Goal: Information Seeking & Learning: Learn about a topic

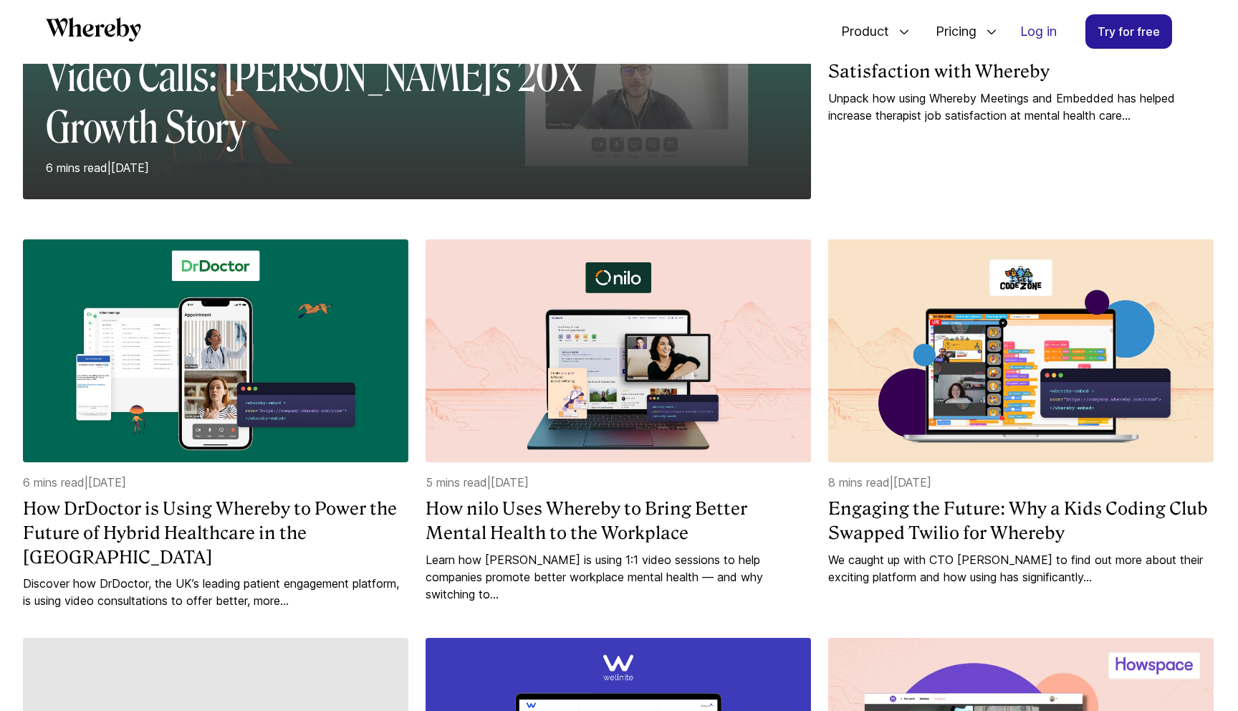
scroll to position [466, 0]
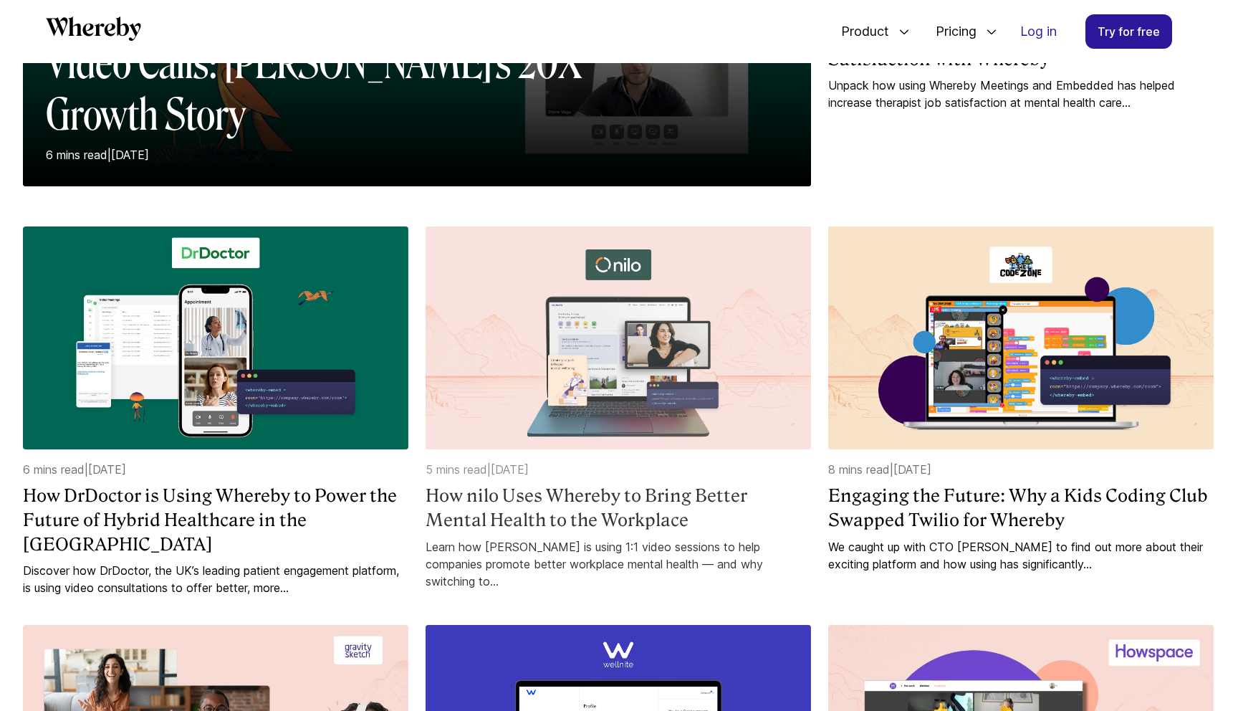
click at [514, 495] on h4 "How nilo Uses Whereby to Bring Better Mental Health to the Workplace" at bounding box center [619, 508] width 386 height 48
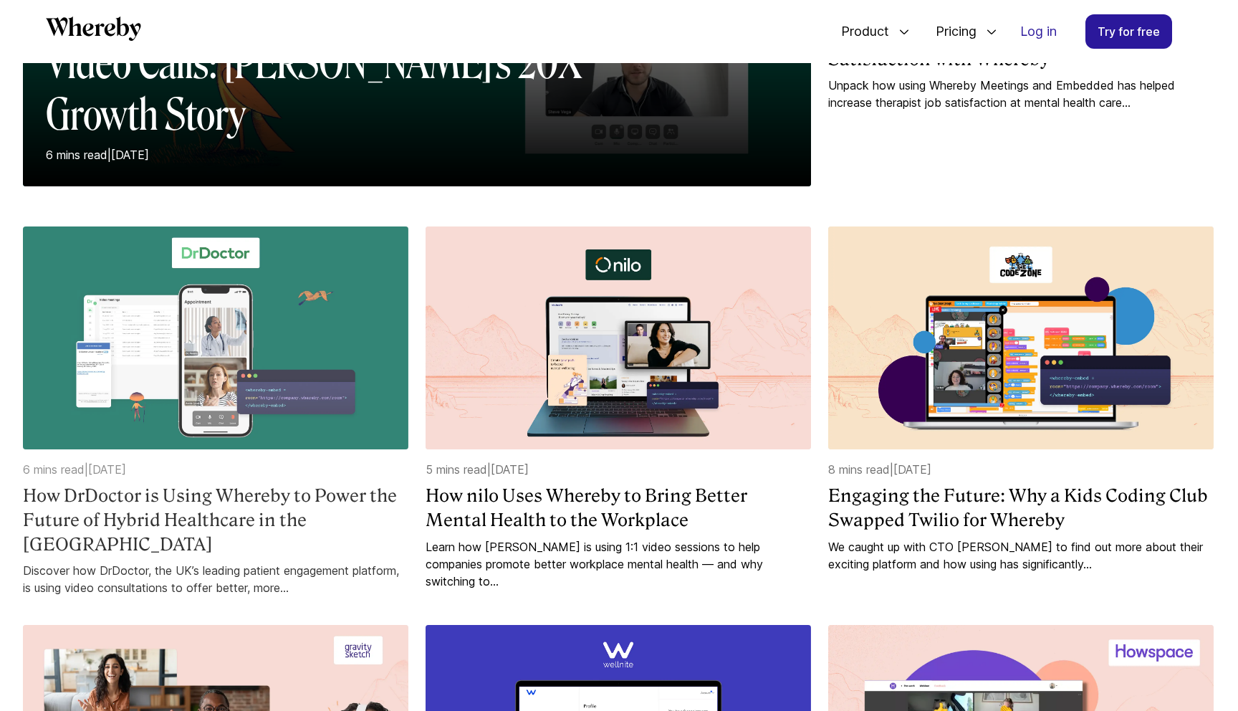
click at [297, 469] on p "6 mins read | 22 August 2024" at bounding box center [216, 469] width 386 height 17
click at [283, 495] on h4 "How DrDoctor is Using Whereby to Power the Future of Hybrid Healthcare in the UK" at bounding box center [216, 520] width 386 height 72
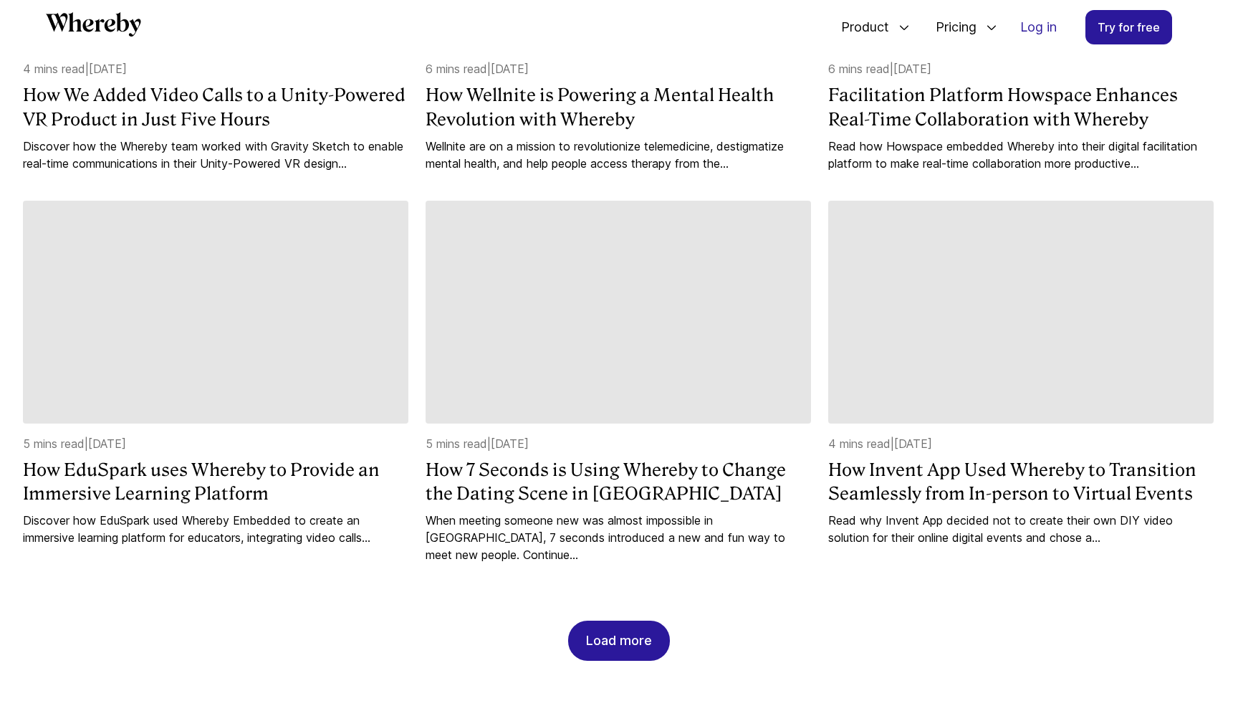
scroll to position [1258, 0]
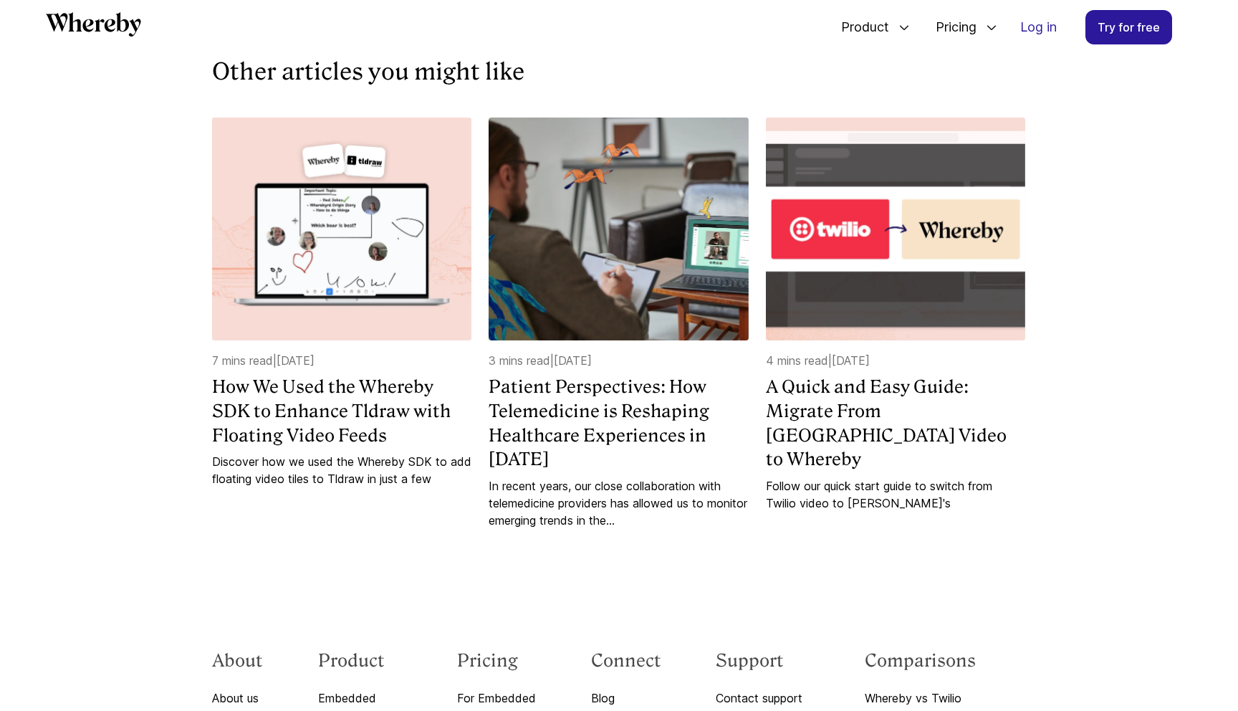
scroll to position [4550, 0]
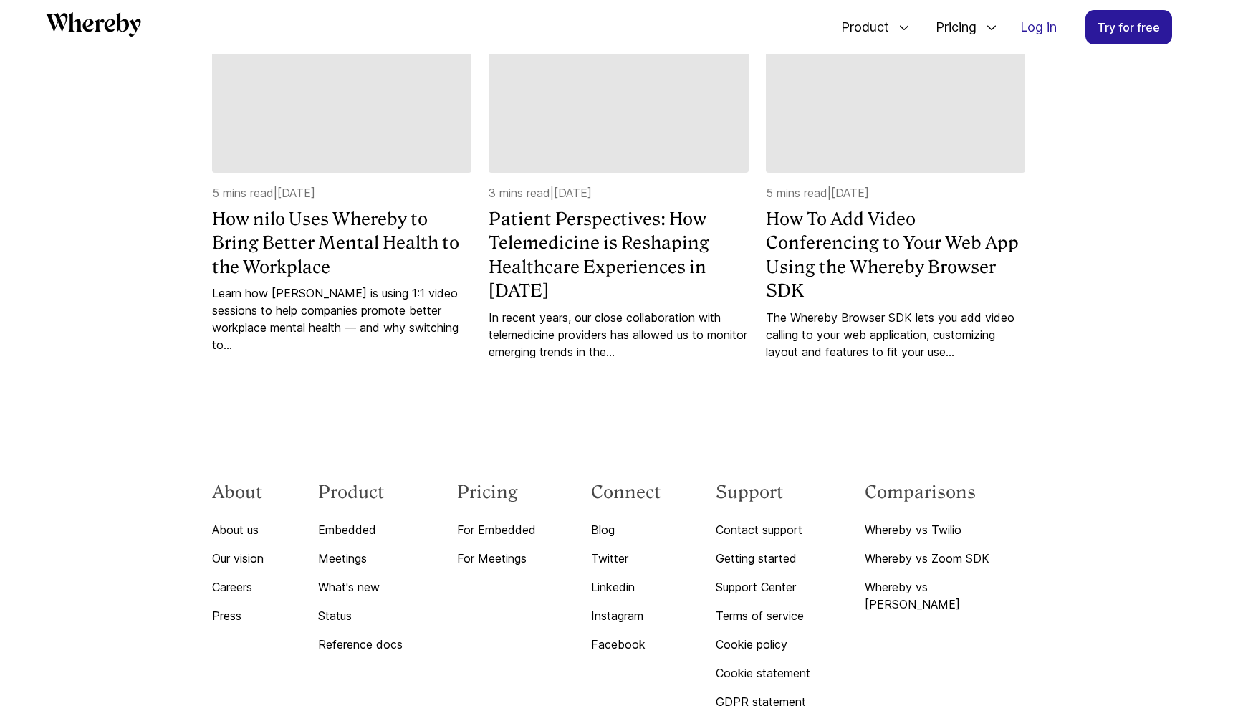
scroll to position [5137, 0]
